Goal: Task Accomplishment & Management: Complete application form

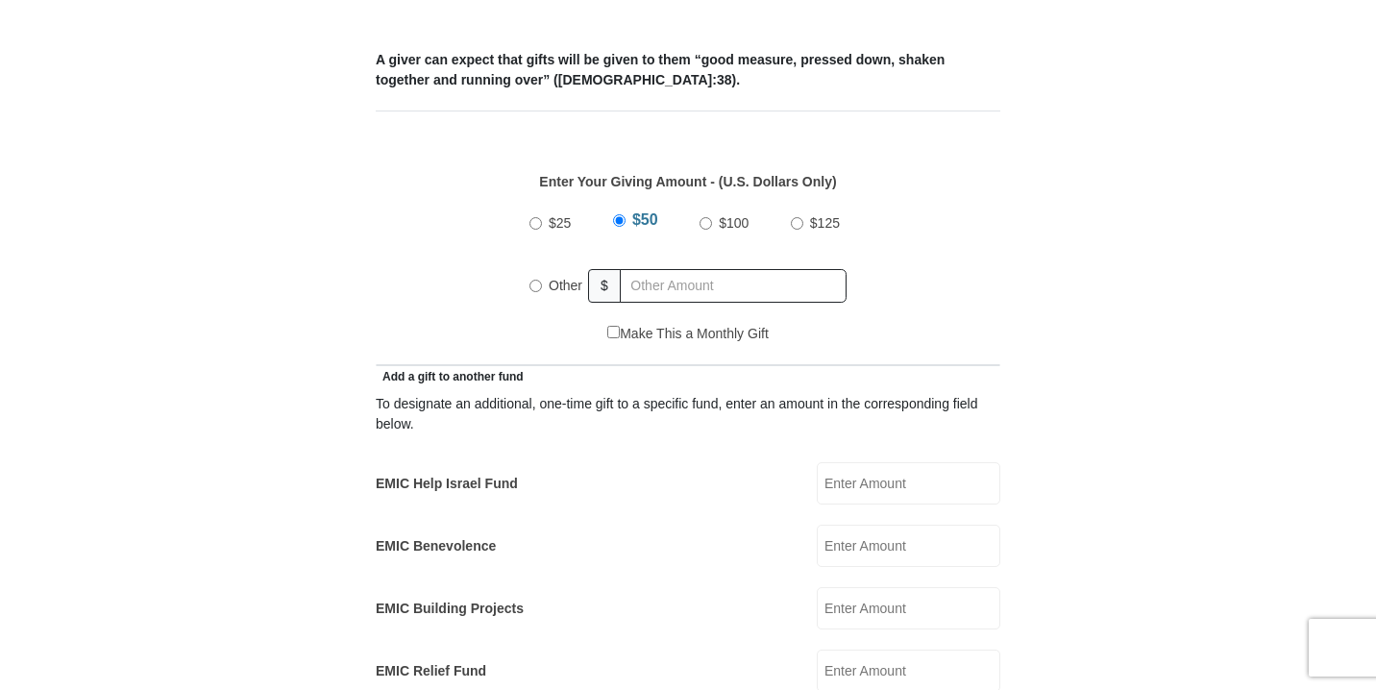
scroll to position [791, 0]
click at [539, 216] on input "$25" at bounding box center [535, 222] width 12 height 12
radio input "true"
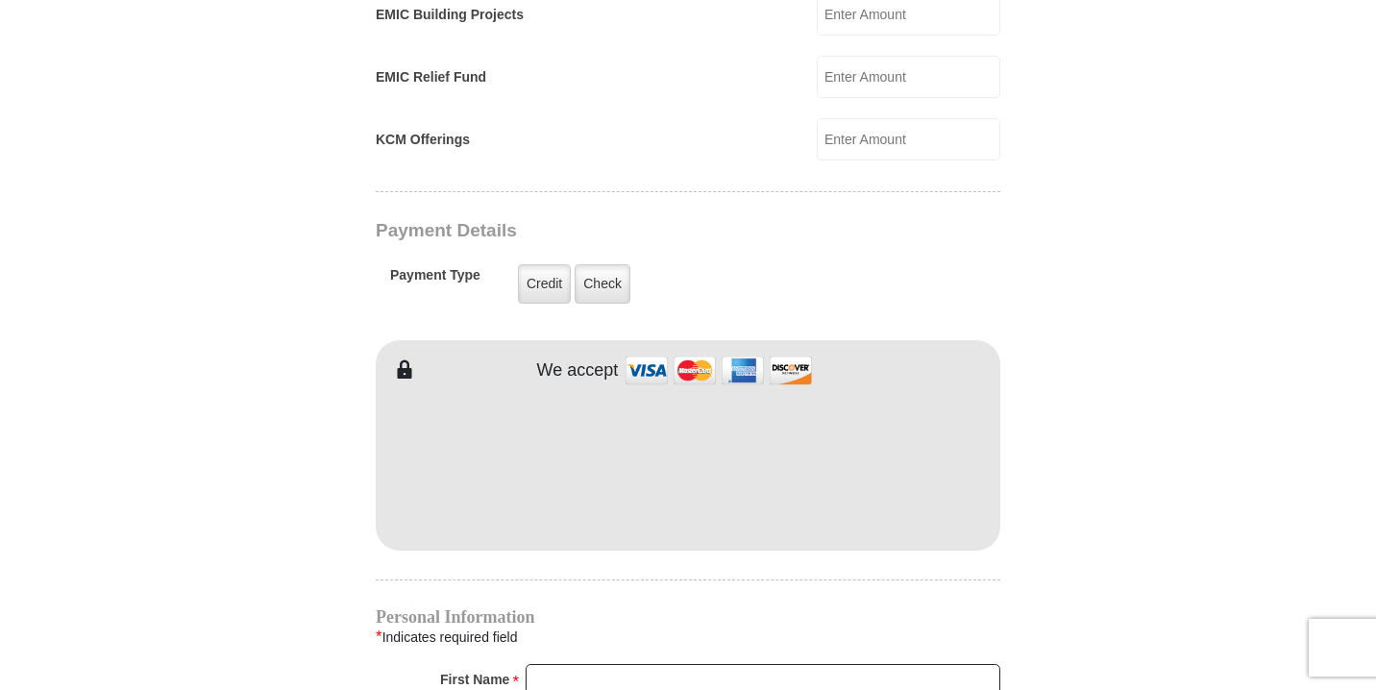
scroll to position [1386, 0]
click at [332, 536] on form "[GEOGRAPHIC_DATA][DEMOGRAPHIC_DATA] Online Giving Because of gifts like yours, …" at bounding box center [688, 96] width 1096 height 2811
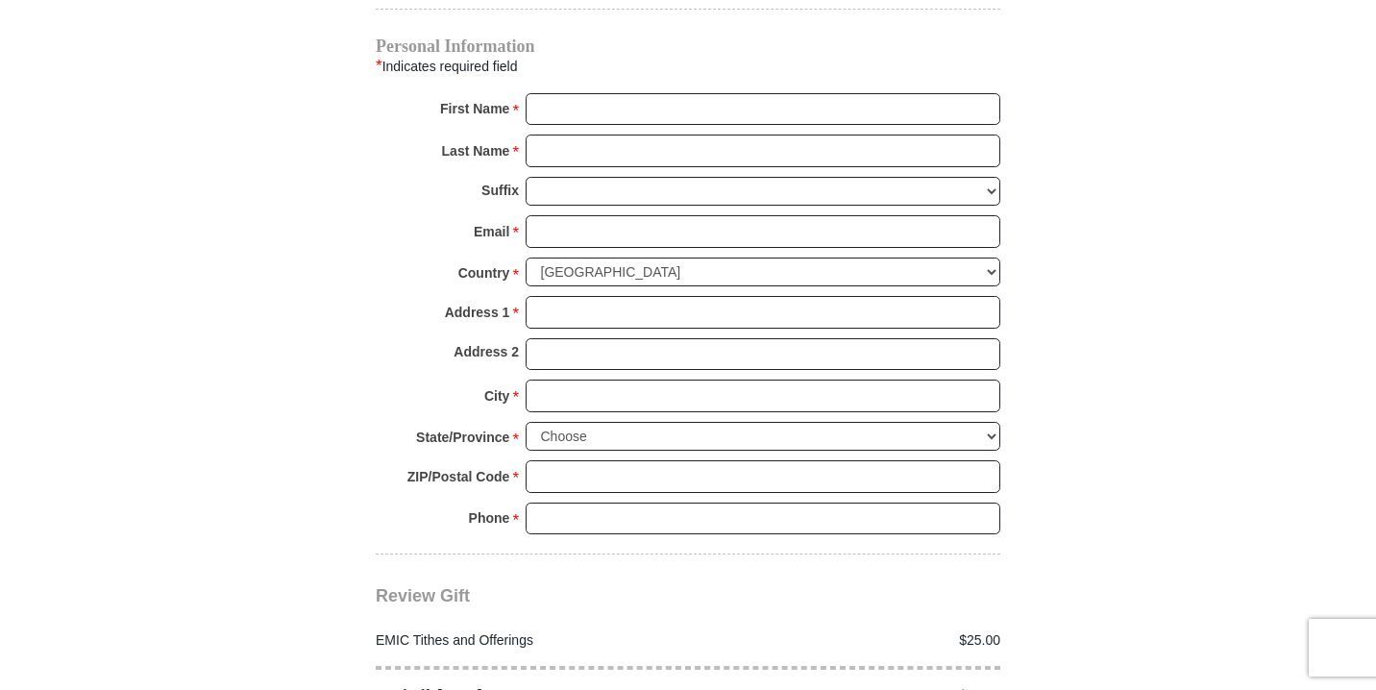
scroll to position [1966, 0]
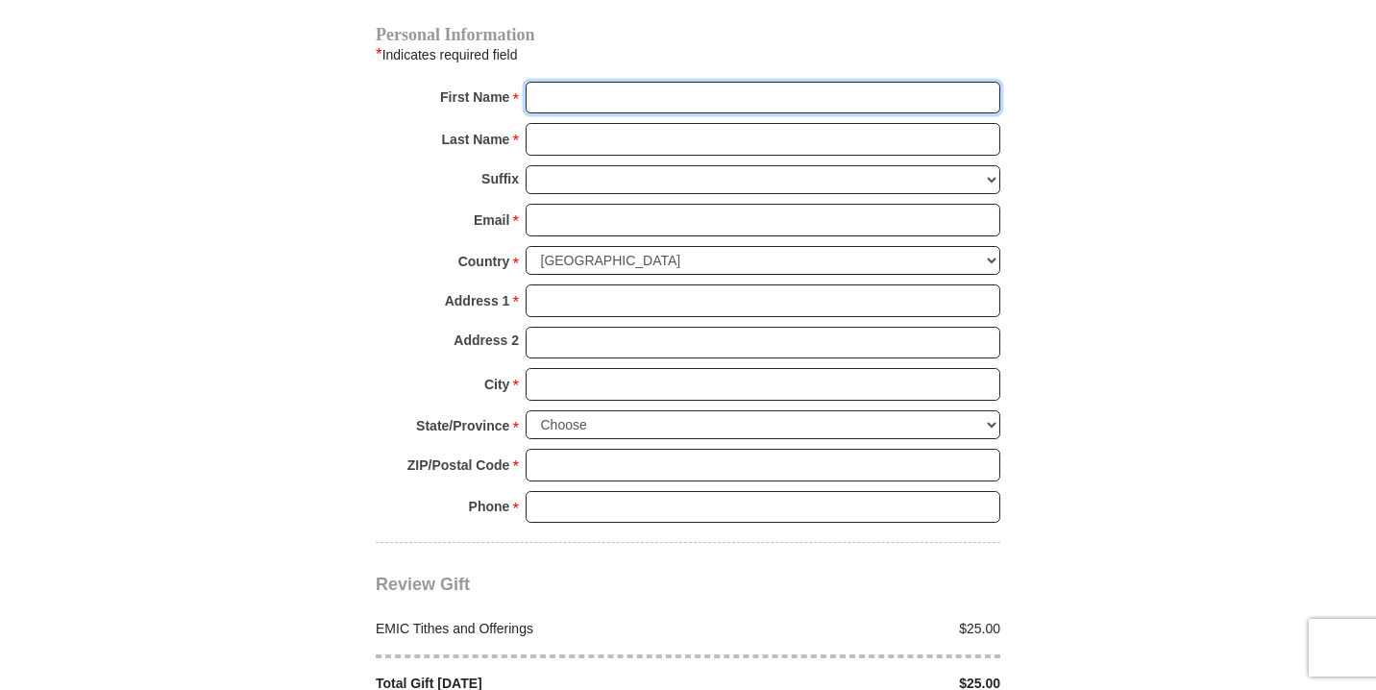
type input "[PERSON_NAME]"
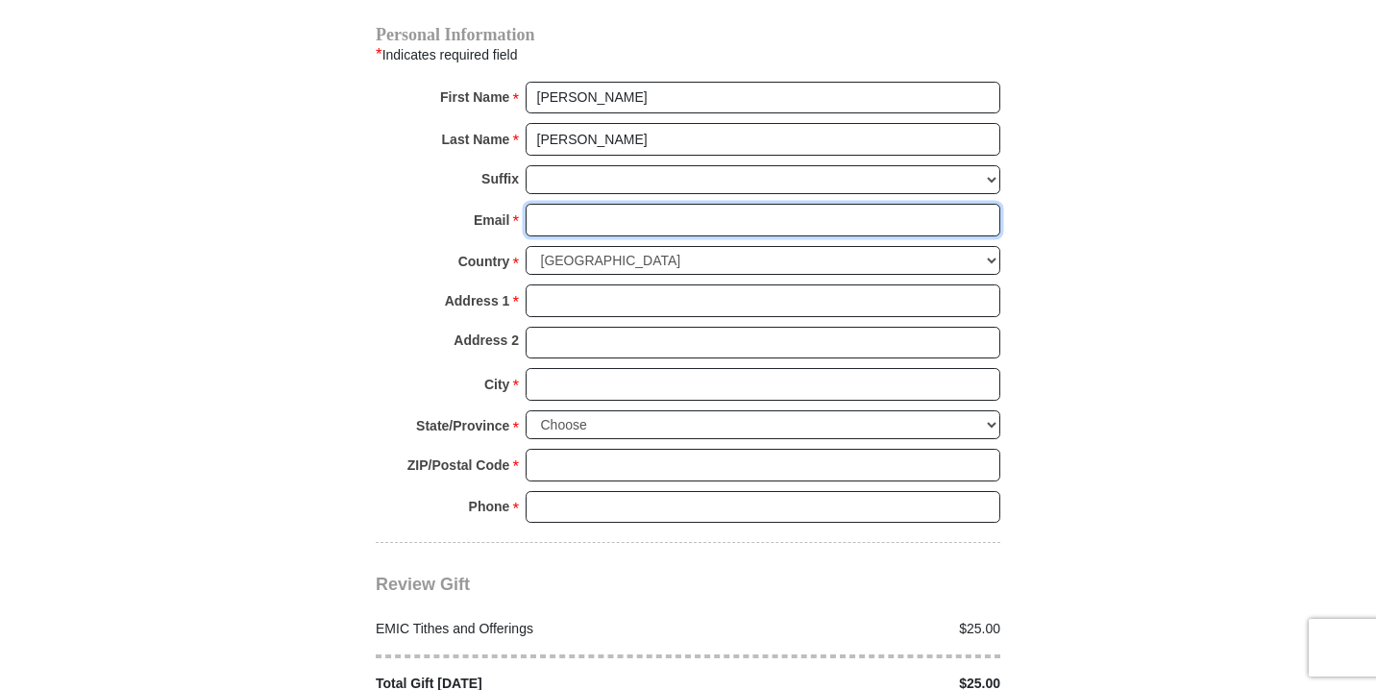
type input "[EMAIL_ADDRESS][DOMAIN_NAME]"
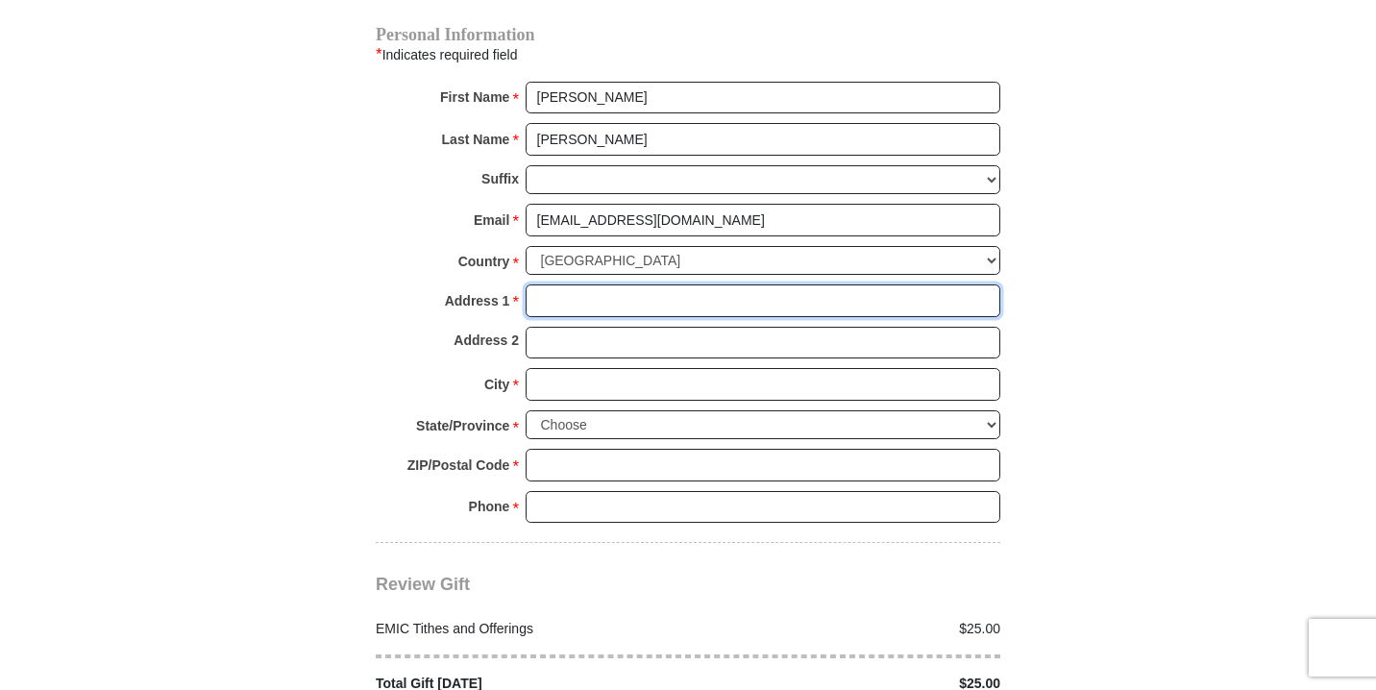
type input "[STREET_ADDRESS]"
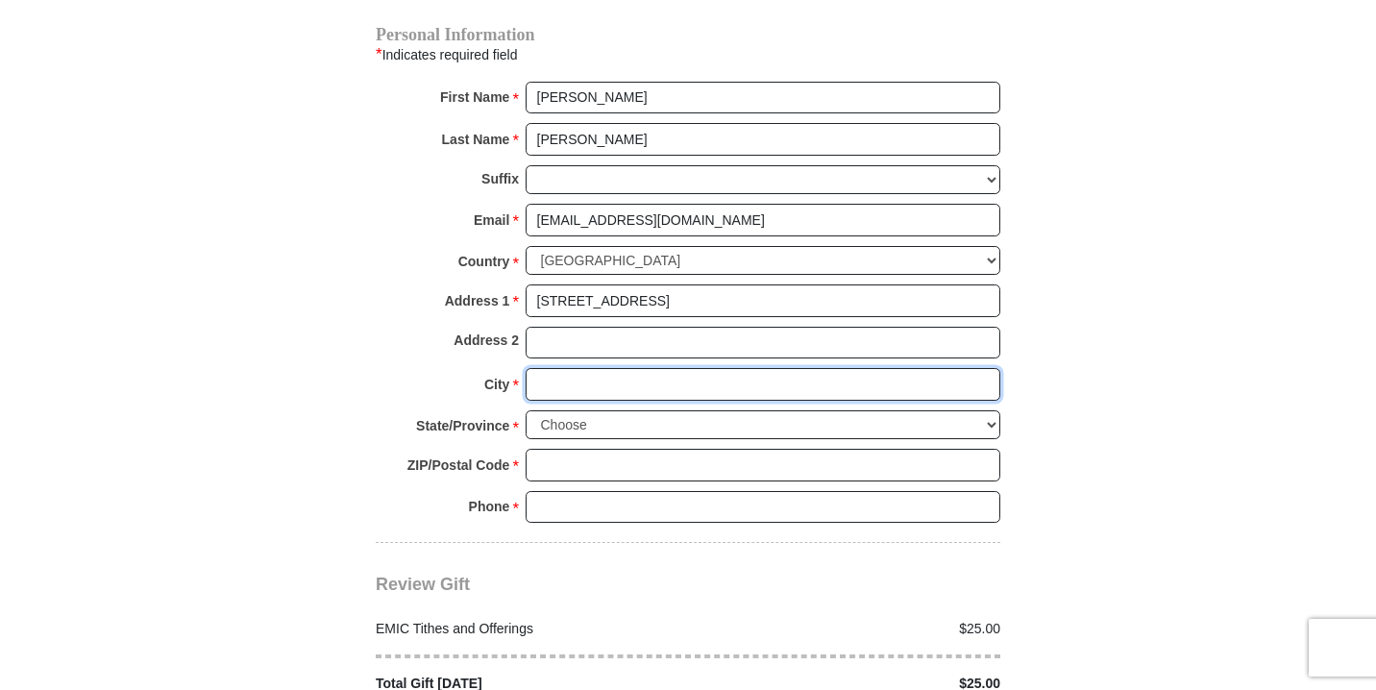
type input "[US_STATE]"
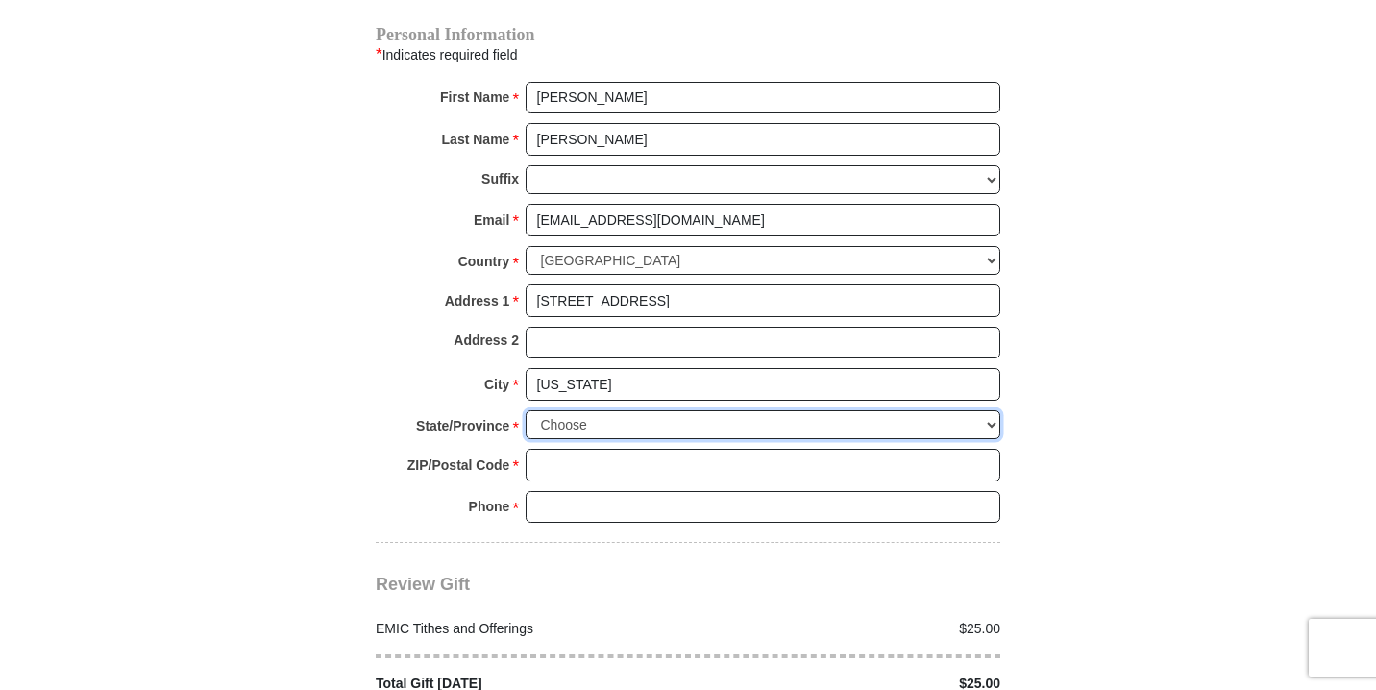
select select "MO"
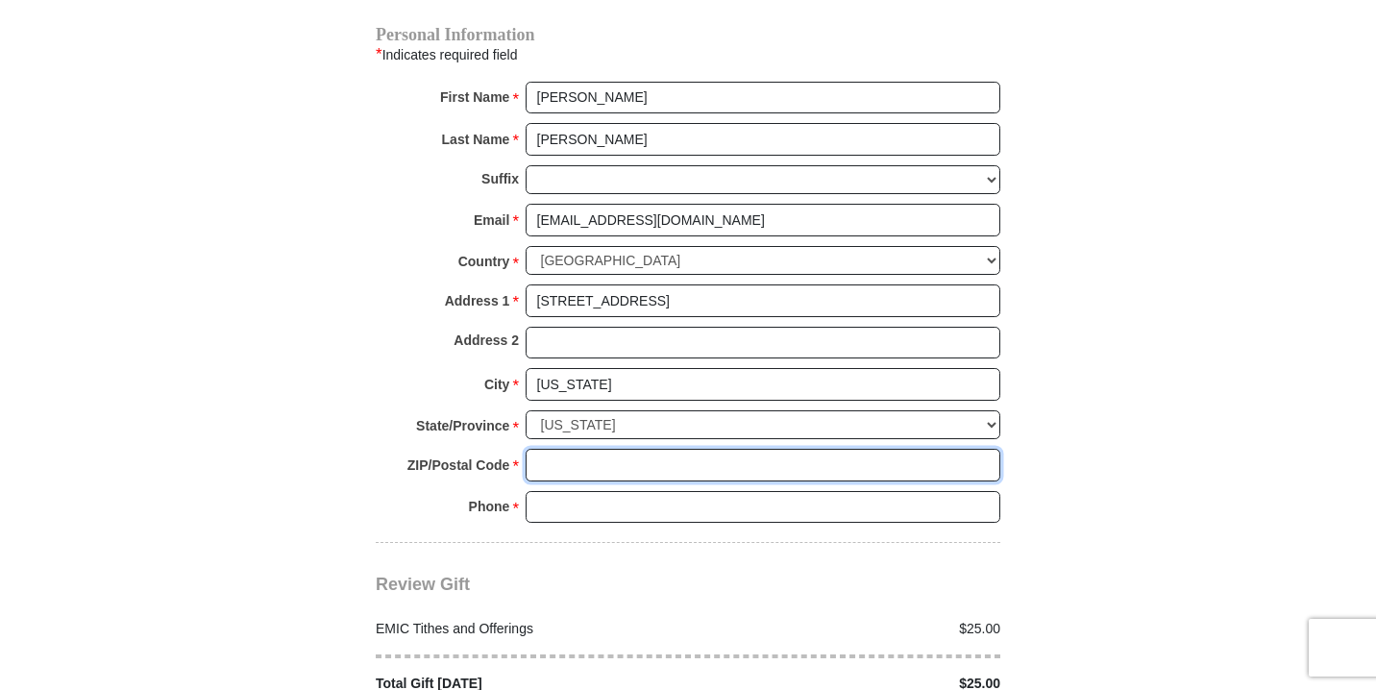
type input "63090"
type input "6367955433"
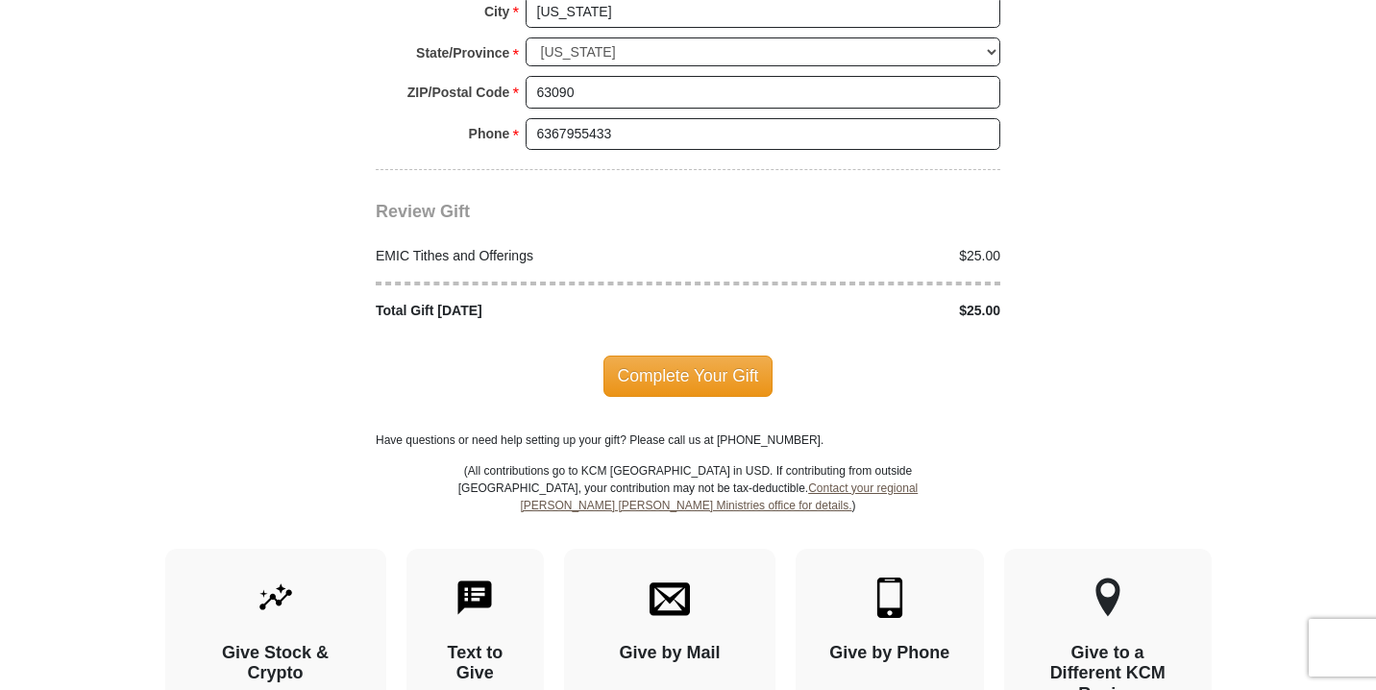
scroll to position [2340, 0]
click at [730, 355] on span "Complete Your Gift" at bounding box center [688, 375] width 170 height 40
